Goal: Task Accomplishment & Management: Use online tool/utility

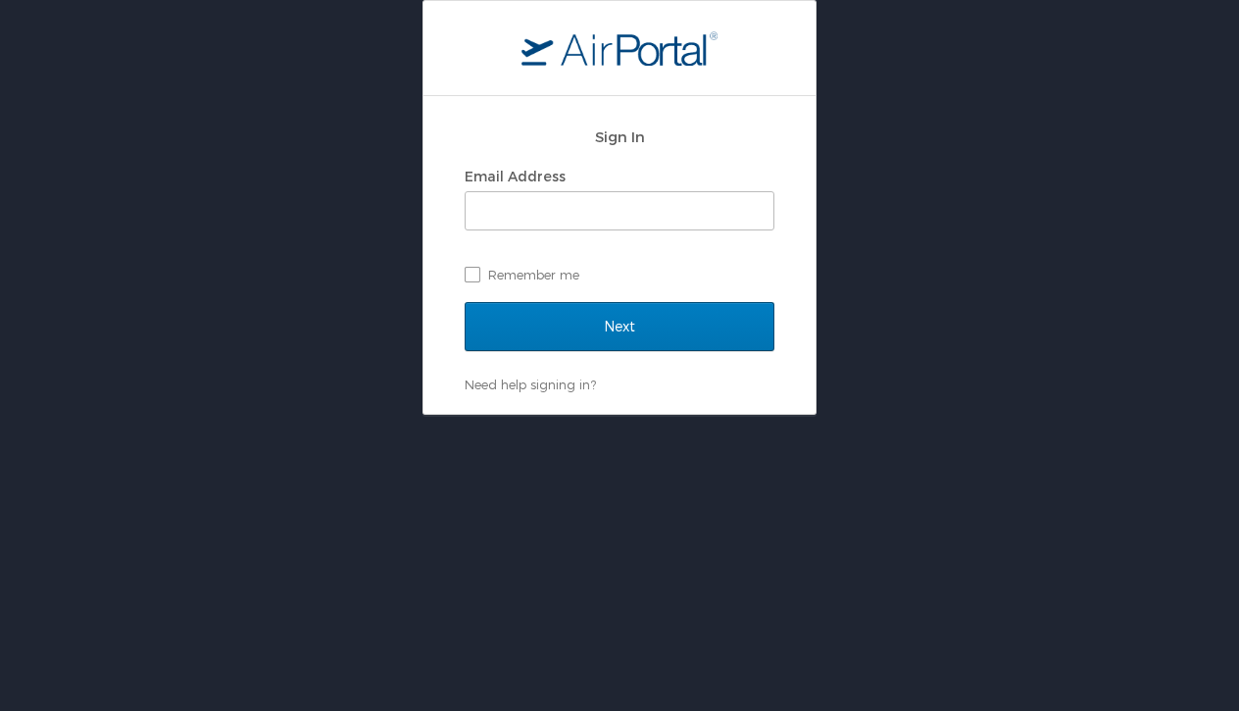
click at [325, 180] on div "Sign In Email Address Remember me Next Need help signing in? Forgot password? H…" at bounding box center [619, 207] width 1239 height 415
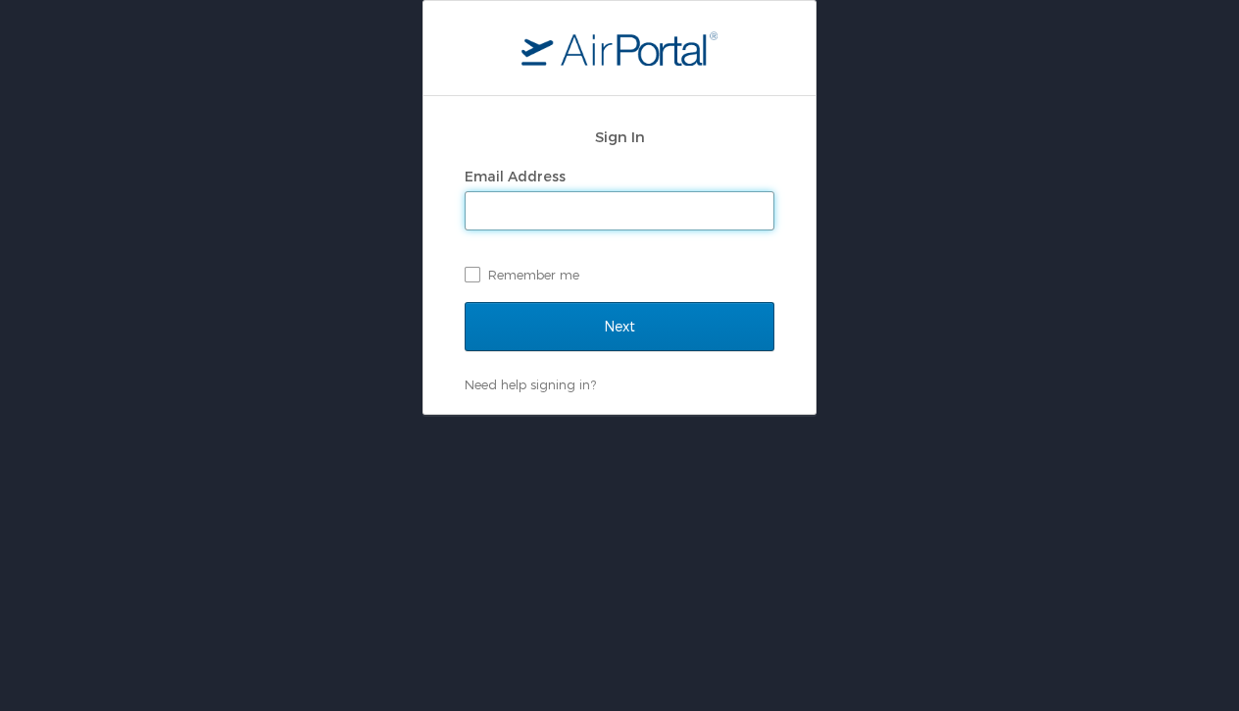
click at [529, 214] on input "Email Address" at bounding box center [620, 210] width 308 height 37
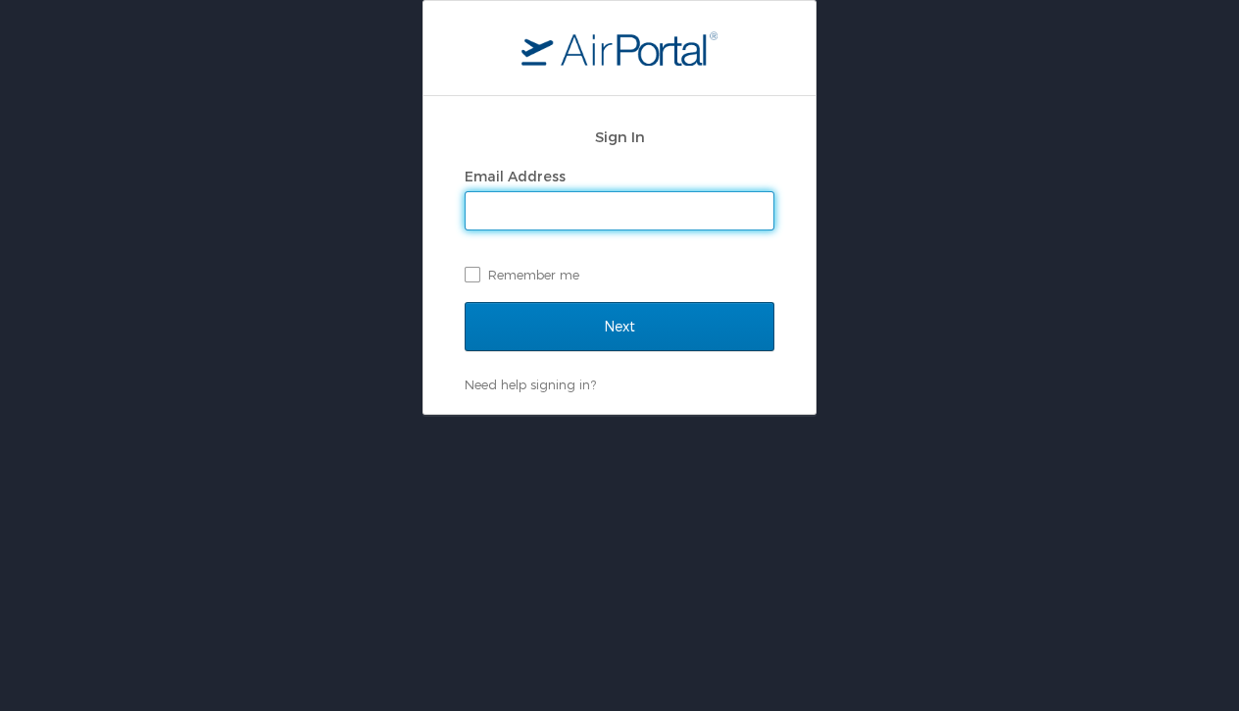
type input "neal.fudge@la.gov"
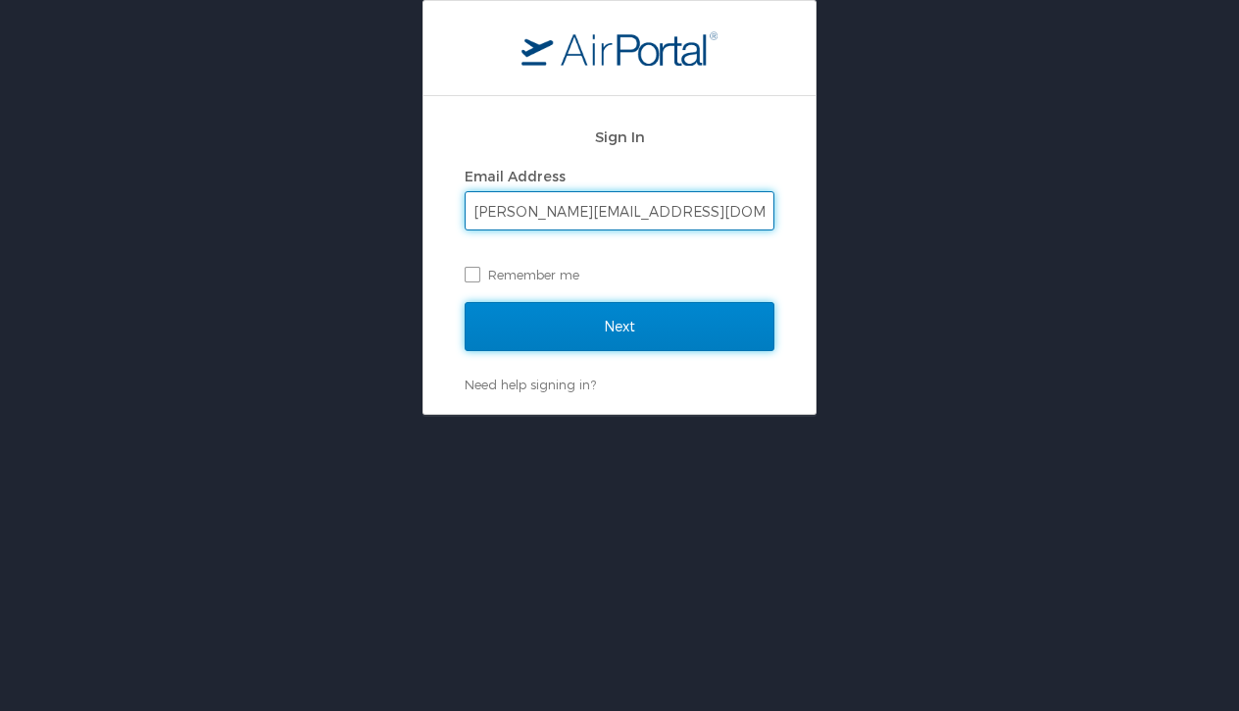
click at [590, 339] on input "Next" at bounding box center [620, 326] width 310 height 49
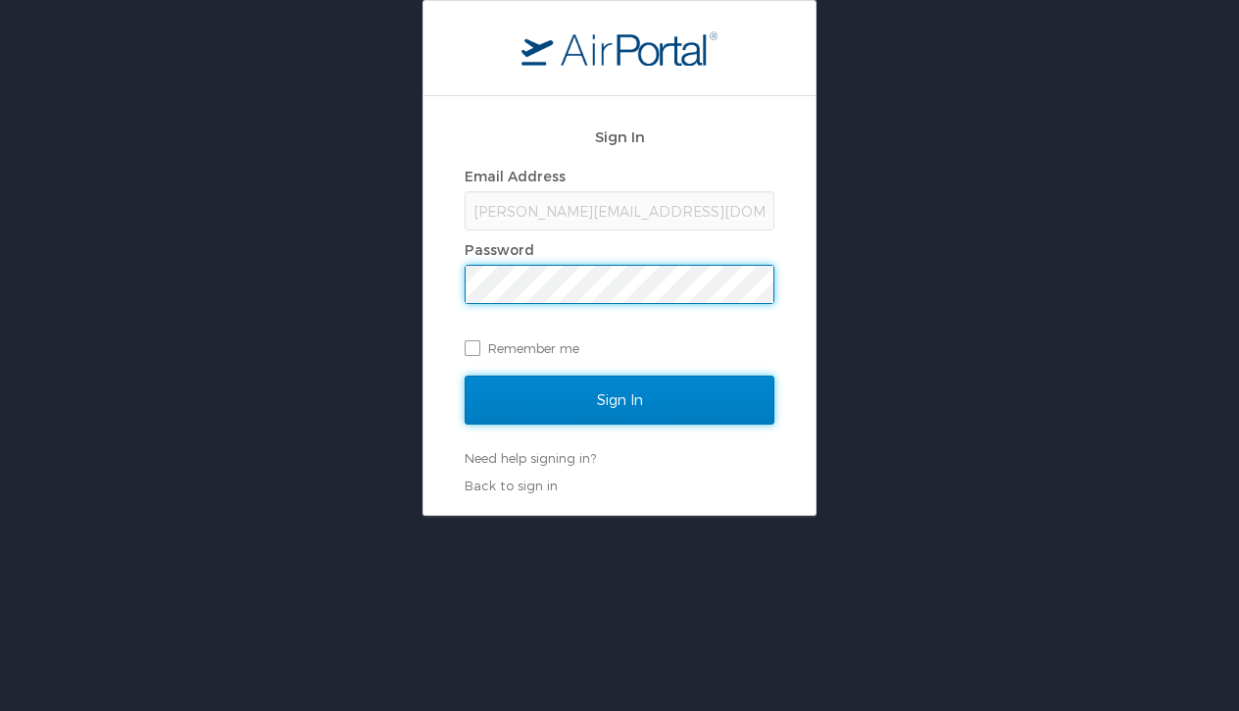
click at [583, 399] on input "Sign In" at bounding box center [620, 399] width 310 height 49
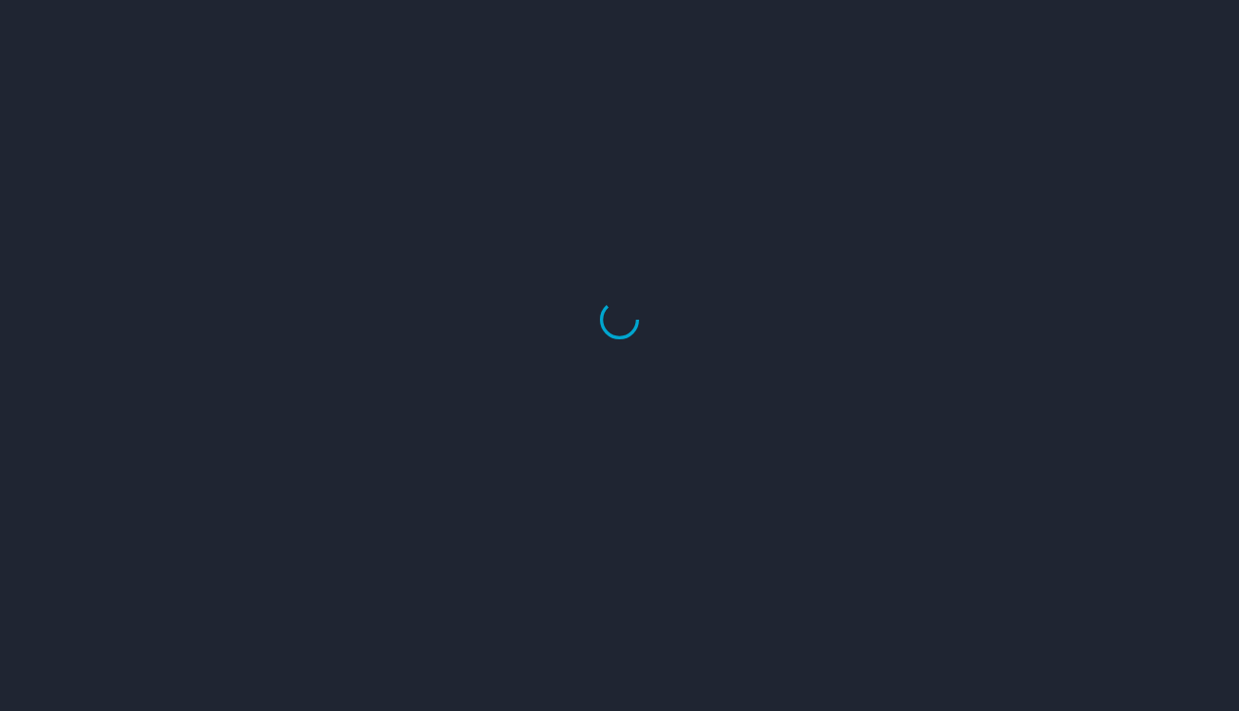
select select "US"
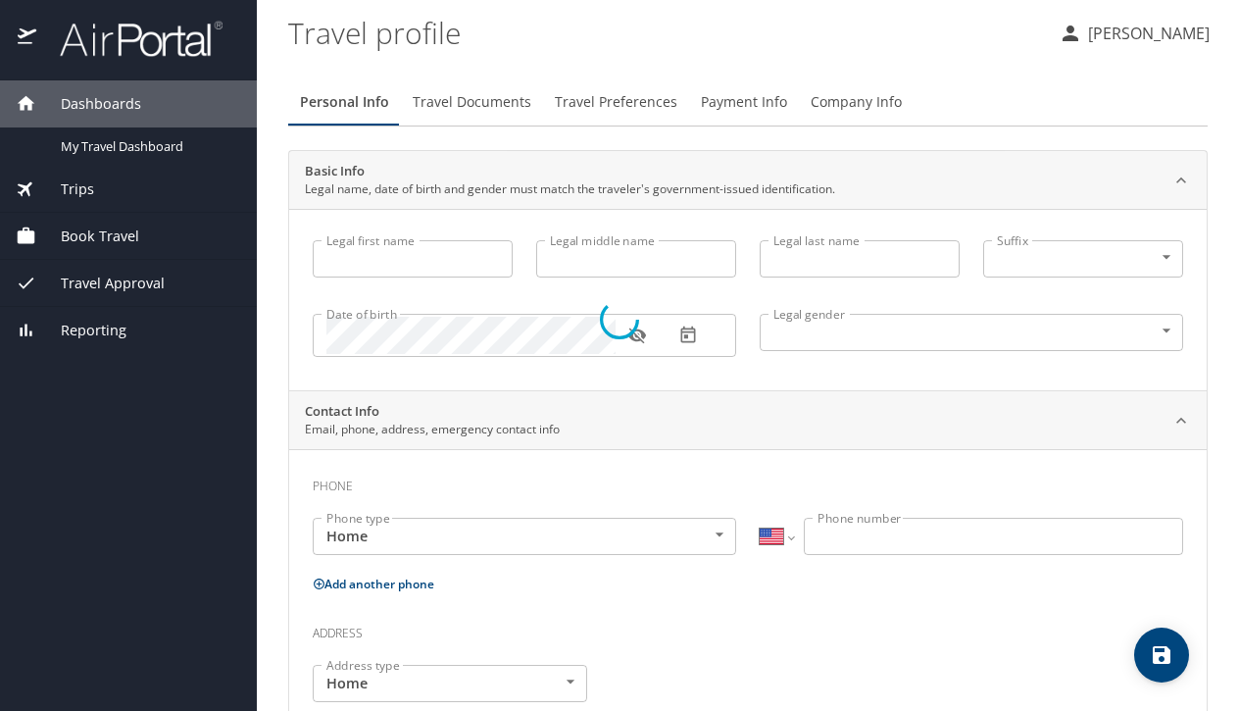
type input "Robert"
type input "Neal"
type input "Fudge"
type input "Male"
select select "US"
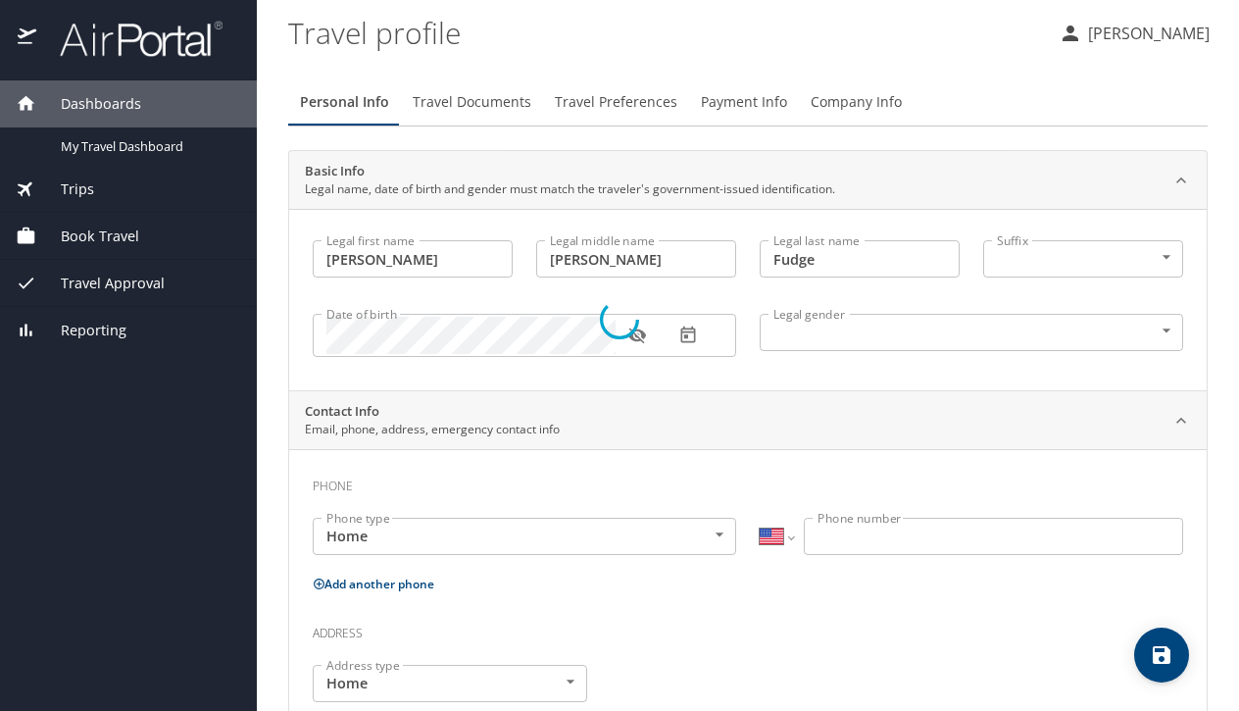
select select "US"
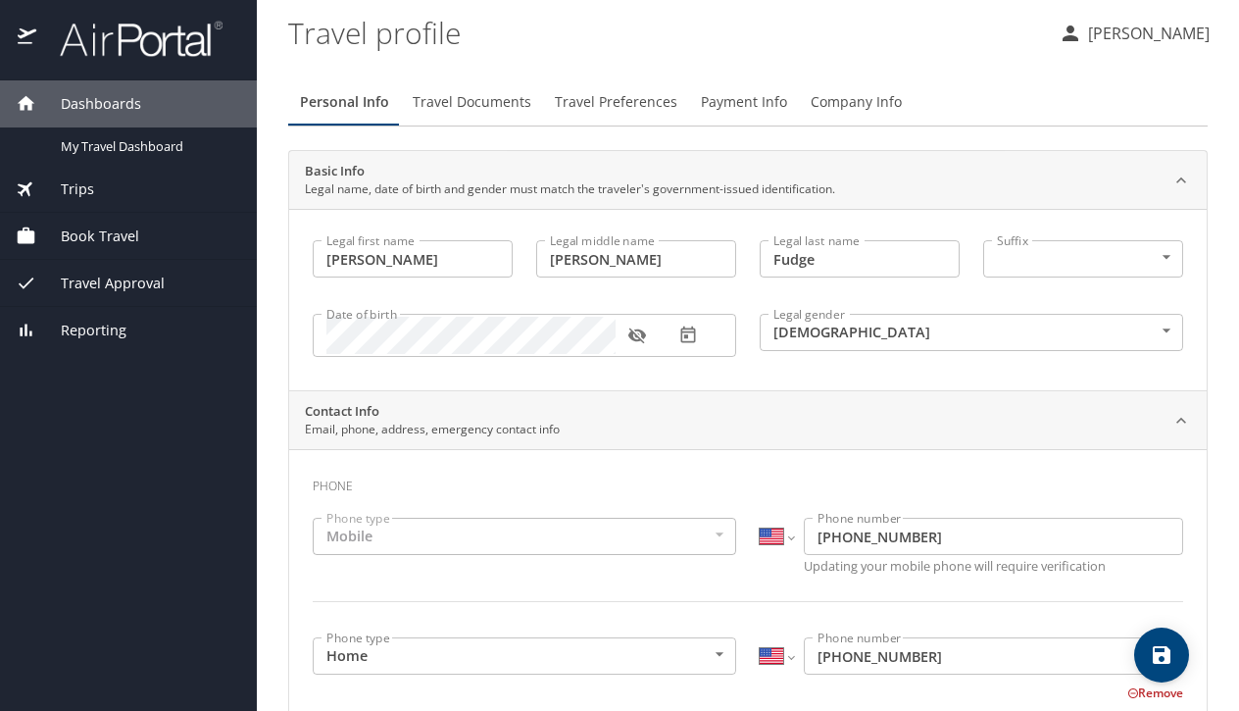
click at [102, 238] on span "Book Travel" at bounding box center [87, 236] width 103 height 22
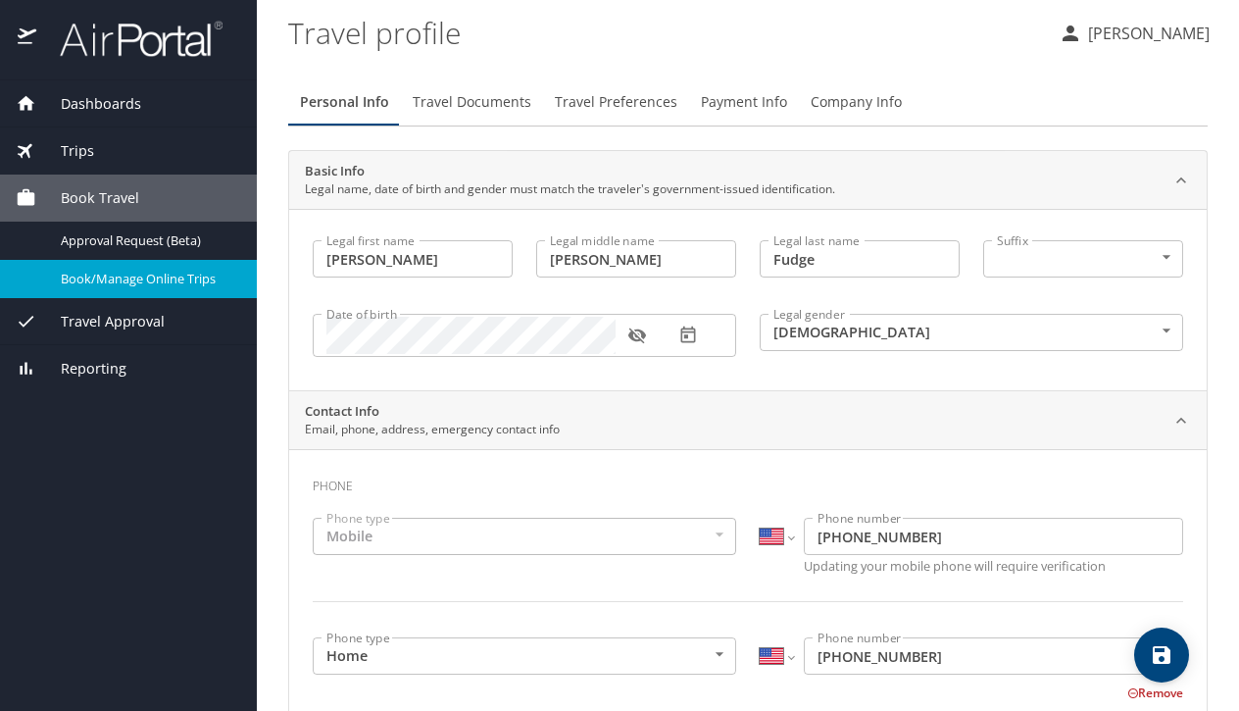
click at [109, 284] on span "Book/Manage Online Trips" at bounding box center [147, 279] width 172 height 19
